Goal: Information Seeking & Learning: Check status

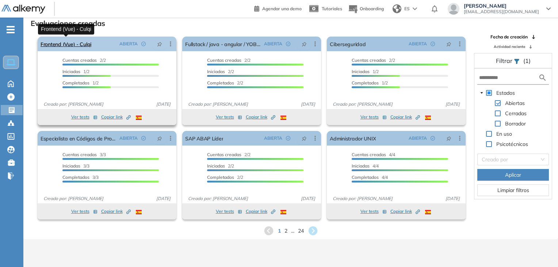
click at [84, 46] on link "Frontend (Vue) - Culqi" at bounding box center [66, 44] width 51 height 15
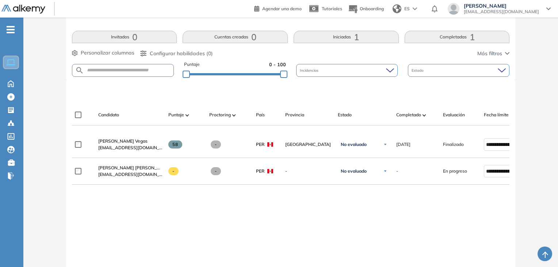
scroll to position [146, 0]
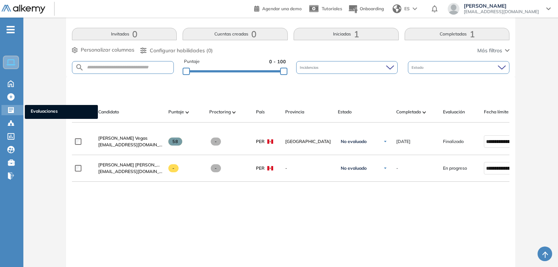
click at [9, 108] on icon at bounding box center [11, 110] width 6 height 6
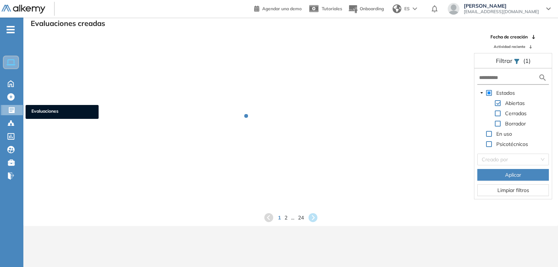
scroll to position [18, 0]
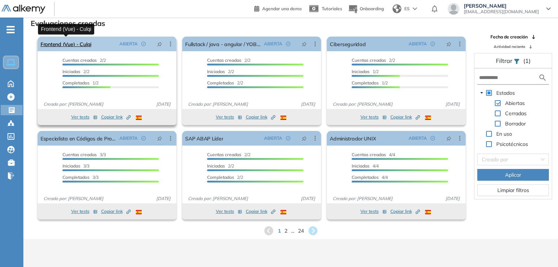
click at [72, 46] on link "Frontend (Vue) - Culqi" at bounding box center [66, 44] width 51 height 15
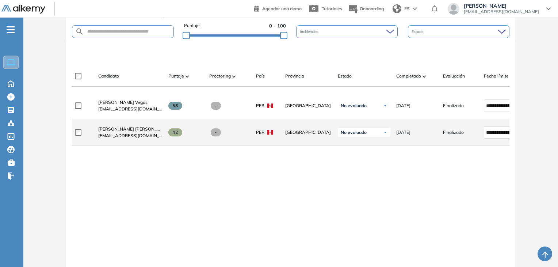
scroll to position [183, 0]
click at [143, 128] on span "[PERSON_NAME] Del [PERSON_NAME] [PERSON_NAME]" at bounding box center [134, 127] width 73 height 5
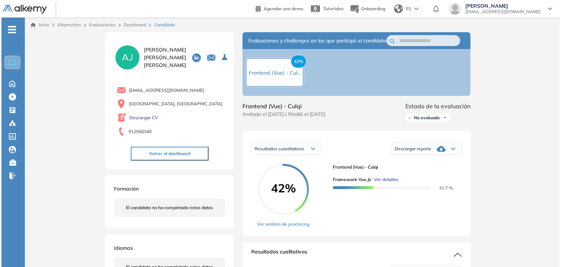
scroll to position [37, 0]
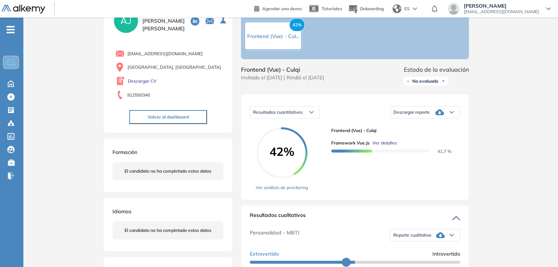
click at [375, 146] on span "Ver detalles" at bounding box center [384, 142] width 24 height 7
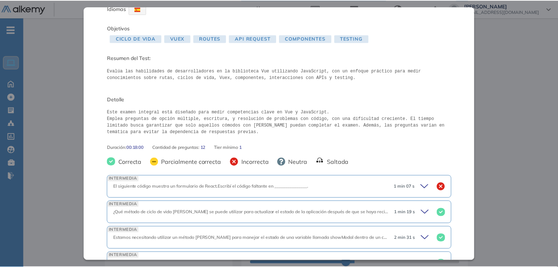
scroll to position [0, 0]
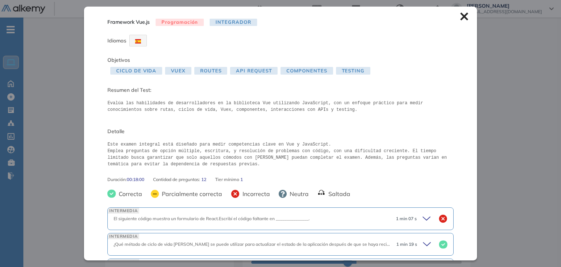
click at [462, 19] on icon at bounding box center [464, 17] width 8 height 8
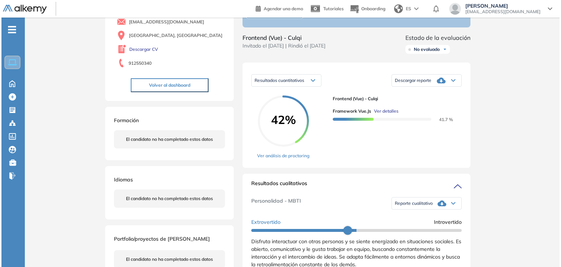
scroll to position [73, 0]
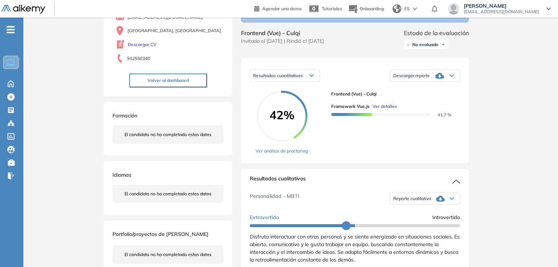
click at [390, 110] on span "Ver detalles" at bounding box center [384, 106] width 24 height 7
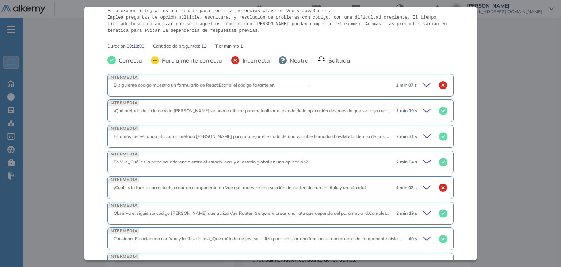
scroll to position [97, 0]
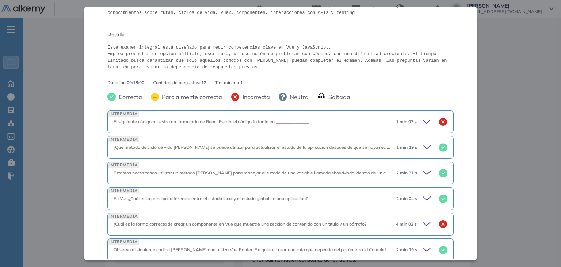
click at [423, 121] on icon at bounding box center [428, 121] width 10 height 10
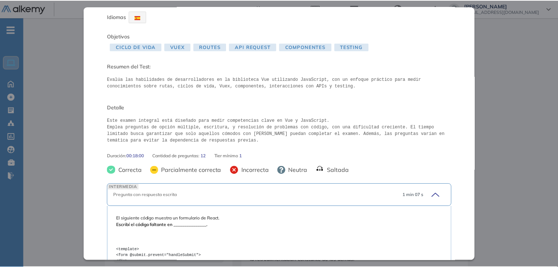
scroll to position [0, 0]
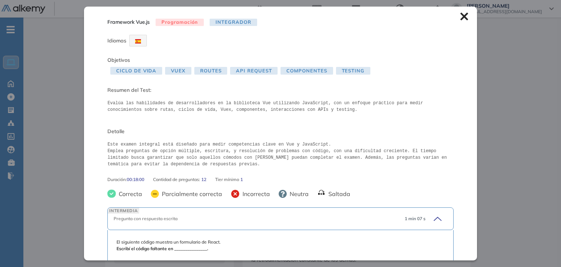
click at [462, 19] on div "Framework Vue.js Programación Integrador Idiomas Objetivos Ciclo de Vida Vuex R…" at bounding box center [280, 133] width 393 height 253
click at [460, 16] on icon at bounding box center [464, 17] width 8 height 8
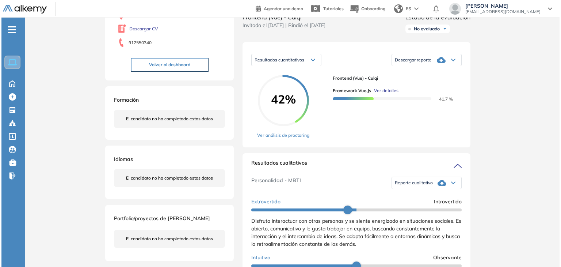
scroll to position [73, 0]
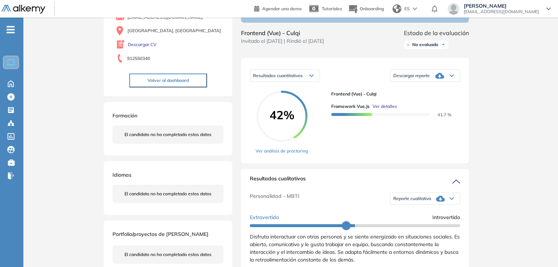
click at [381, 110] on span "Ver detalles" at bounding box center [384, 106] width 24 height 7
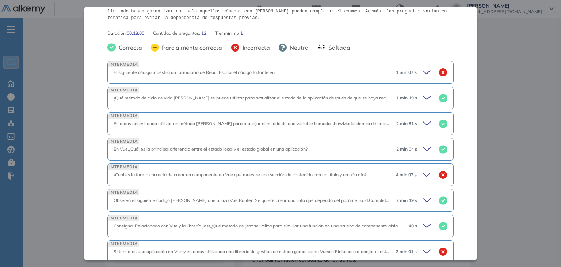
scroll to position [256, 0]
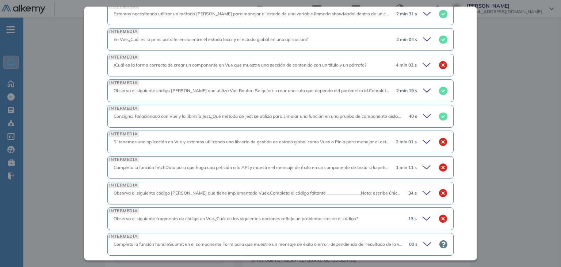
click at [423, 62] on icon at bounding box center [428, 65] width 10 height 10
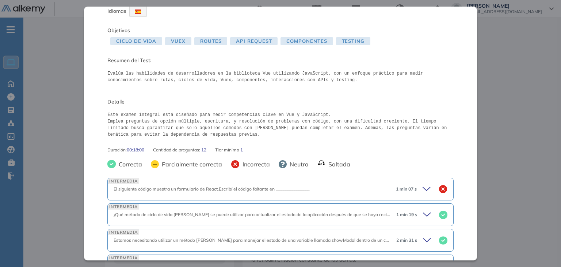
scroll to position [0, 0]
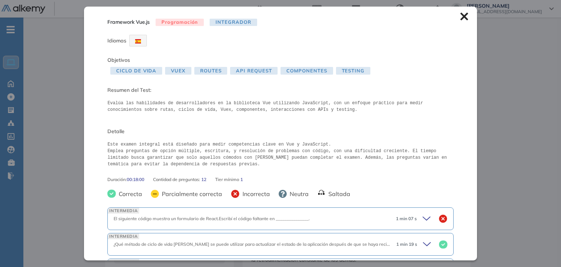
click at [462, 17] on icon at bounding box center [464, 16] width 8 height 8
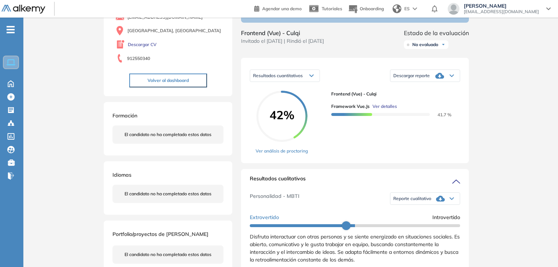
click at [390, 110] on span "Ver detalles" at bounding box center [384, 106] width 24 height 7
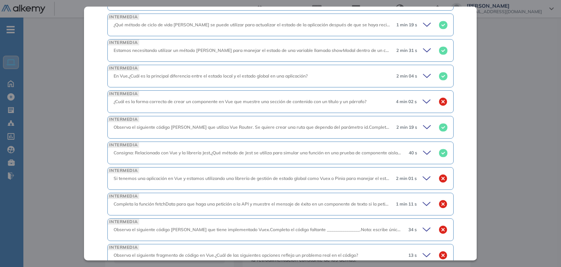
scroll to position [279, 0]
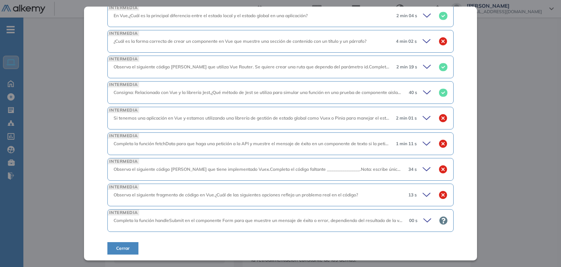
click at [424, 117] on icon at bounding box center [428, 118] width 10 height 10
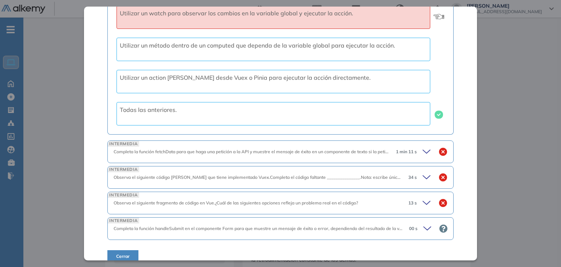
scroll to position [498, 0]
click at [428, 146] on div "1 min 11 s" at bounding box center [418, 151] width 57 height 10
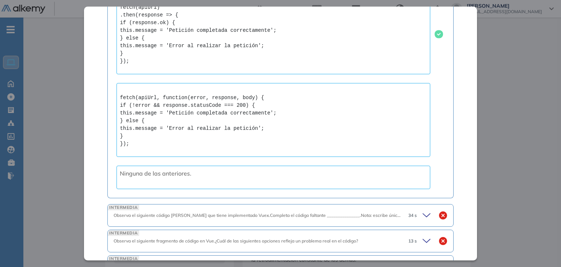
scroll to position [1112, 0]
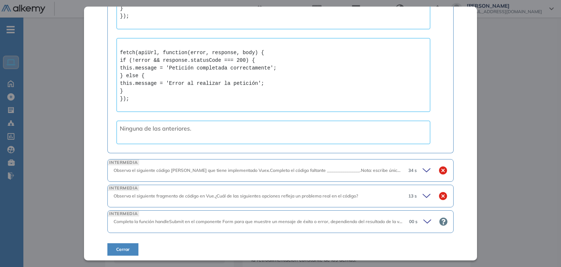
click at [415, 166] on div "34 s" at bounding box center [424, 170] width 45 height 10
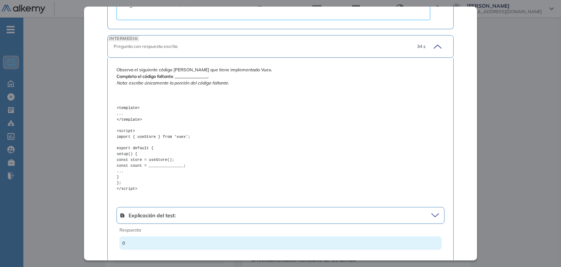
scroll to position [1222, 0]
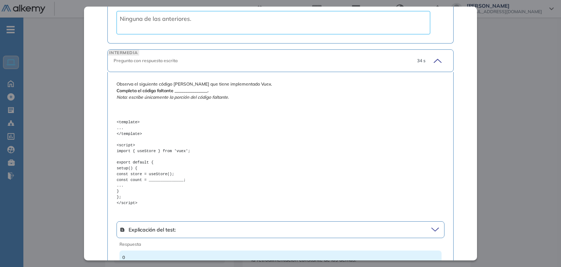
click at [434, 57] on icon at bounding box center [436, 61] width 10 height 10
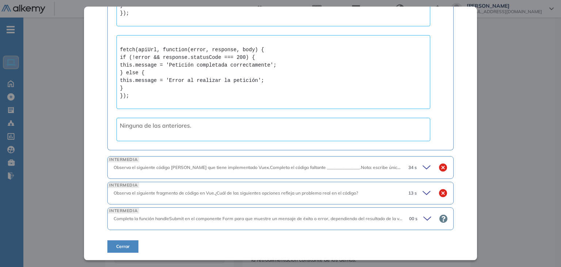
scroll to position [1112, 0]
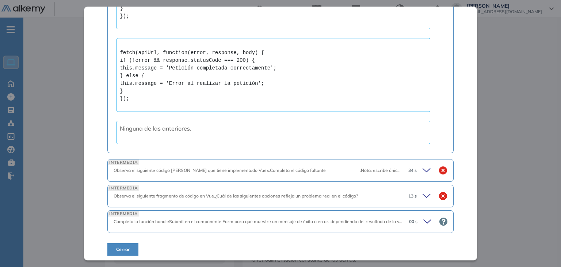
click at [423, 165] on icon at bounding box center [428, 170] width 10 height 10
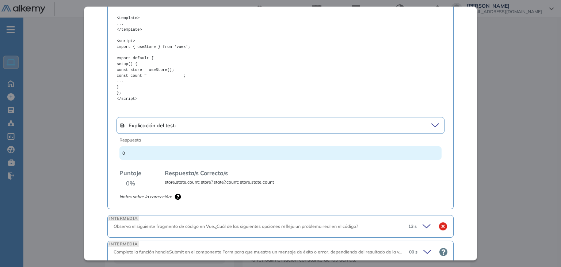
scroll to position [1356, 0]
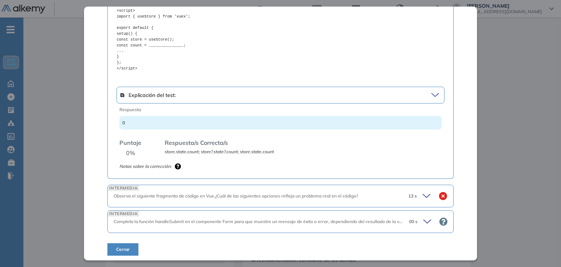
click at [423, 191] on icon at bounding box center [428, 196] width 10 height 10
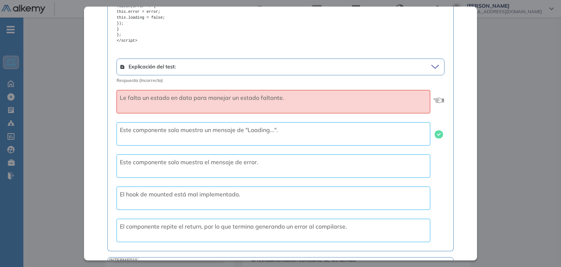
scroll to position [1818, 0]
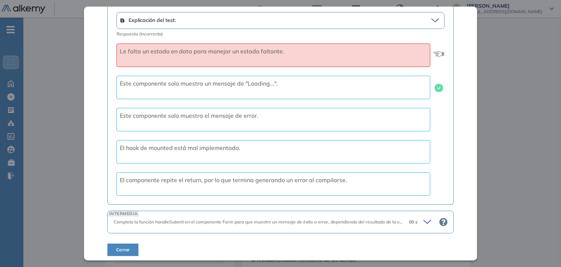
click at [409, 218] on span "00 s" at bounding box center [413, 221] width 8 height 7
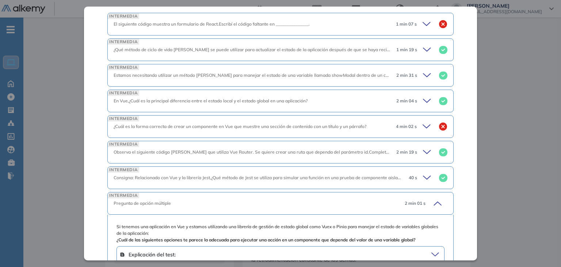
scroll to position [158, 0]
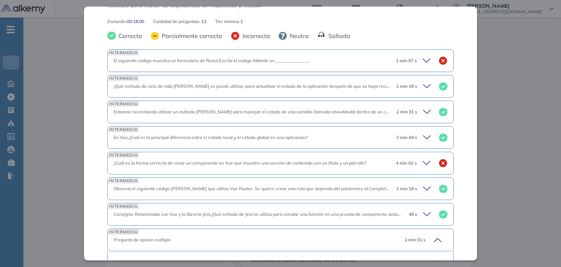
click at [423, 59] on icon at bounding box center [428, 61] width 10 height 10
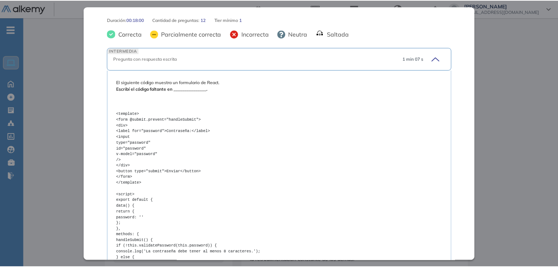
scroll to position [0, 0]
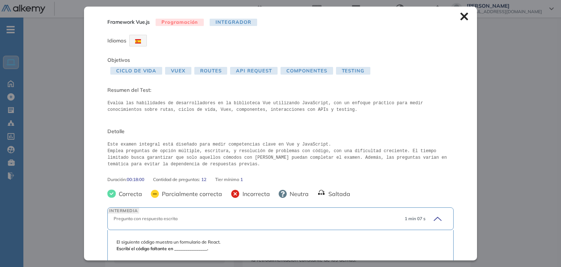
click at [460, 17] on icon at bounding box center [464, 17] width 8 height 8
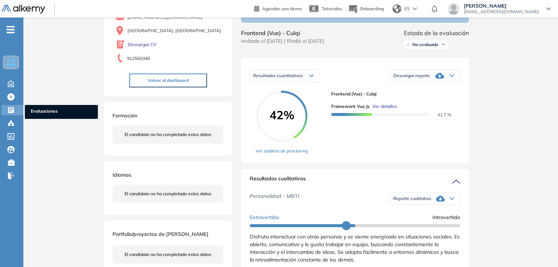
click at [7, 110] on icon at bounding box center [10, 109] width 7 height 7
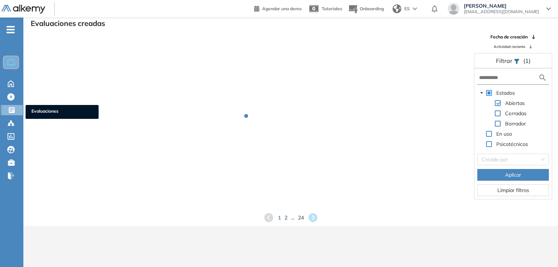
scroll to position [18, 0]
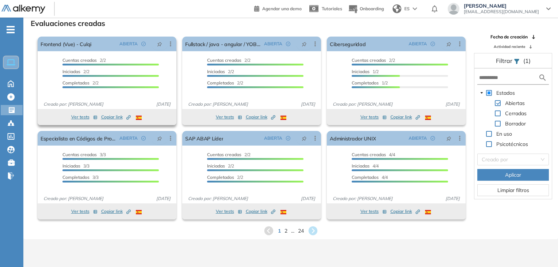
click at [114, 116] on span "Copiar link Created by potrace 1.16, written by Peter Selinger 2001-2019" at bounding box center [116, 117] width 30 height 7
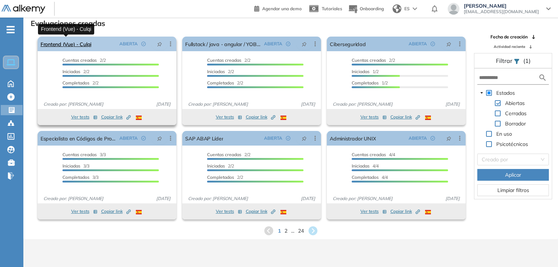
click at [83, 49] on link "Frontend (Vue) - Culqi" at bounding box center [66, 44] width 51 height 15
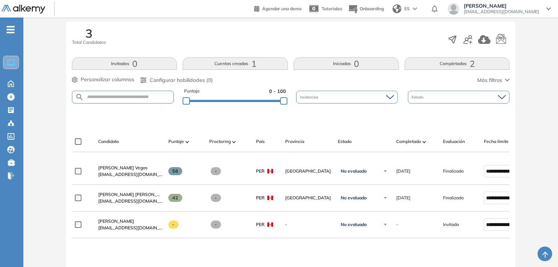
scroll to position [153, 0]
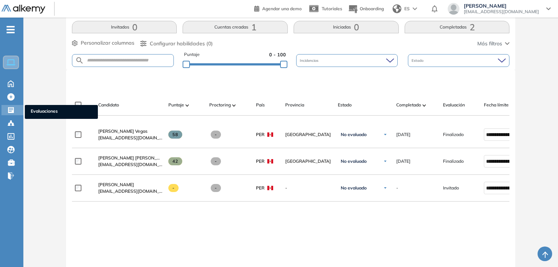
click at [7, 108] on div "Evaluaciones Evaluaciones" at bounding box center [12, 110] width 22 height 10
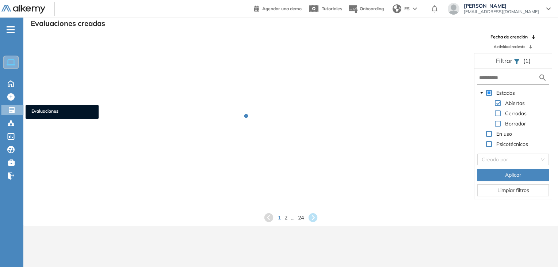
scroll to position [18, 0]
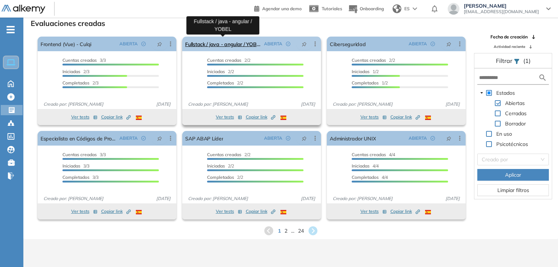
click at [214, 45] on link "Fullstack / java - angular / YOBEL" at bounding box center [223, 44] width 76 height 15
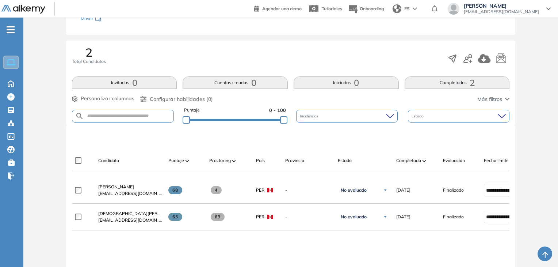
scroll to position [110, 0]
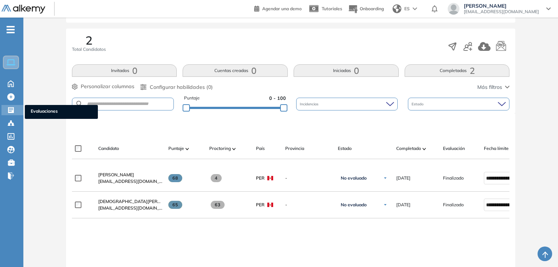
click at [10, 107] on icon at bounding box center [11, 110] width 6 height 6
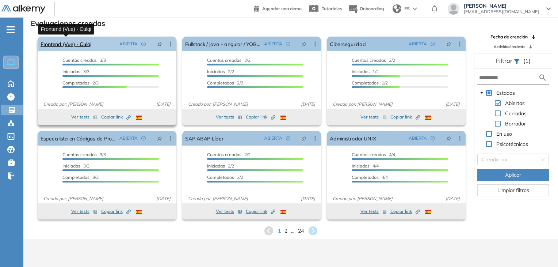
click at [66, 41] on link "Frontend (Vue) - Culqi" at bounding box center [66, 44] width 51 height 15
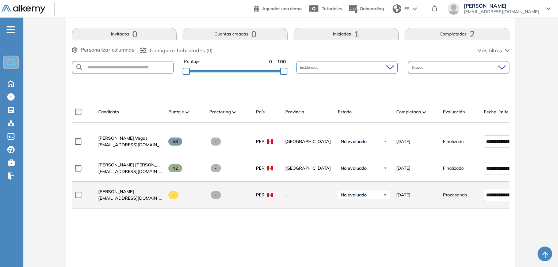
scroll to position [190, 0]
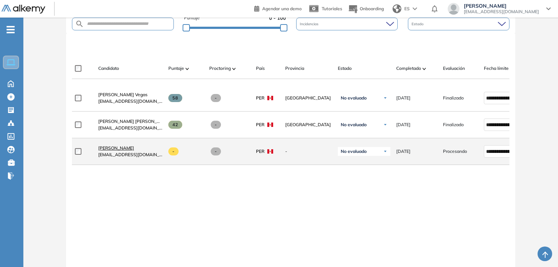
click at [125, 148] on span "[PERSON_NAME] Del [PERSON_NAME]" at bounding box center [116, 147] width 36 height 5
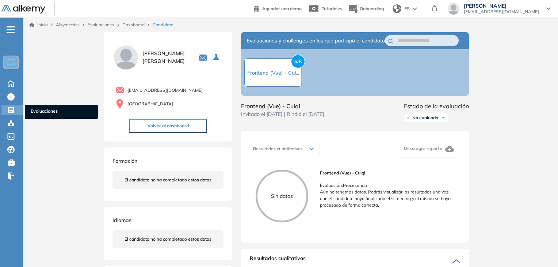
click at [12, 109] on icon at bounding box center [11, 110] width 6 height 6
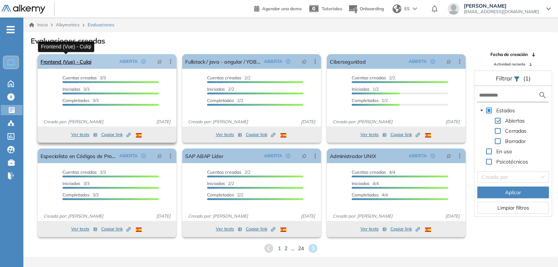
click at [84, 60] on link "Frontend (Vue) - Culqi" at bounding box center [66, 61] width 51 height 15
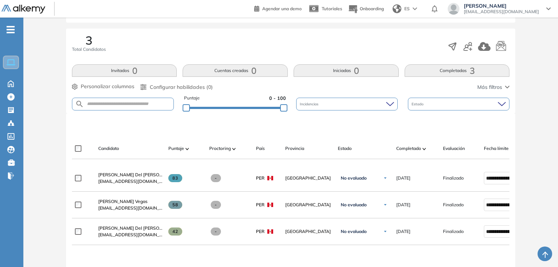
scroll to position [146, 0]
